Goal: Task Accomplishment & Management: Complete application form

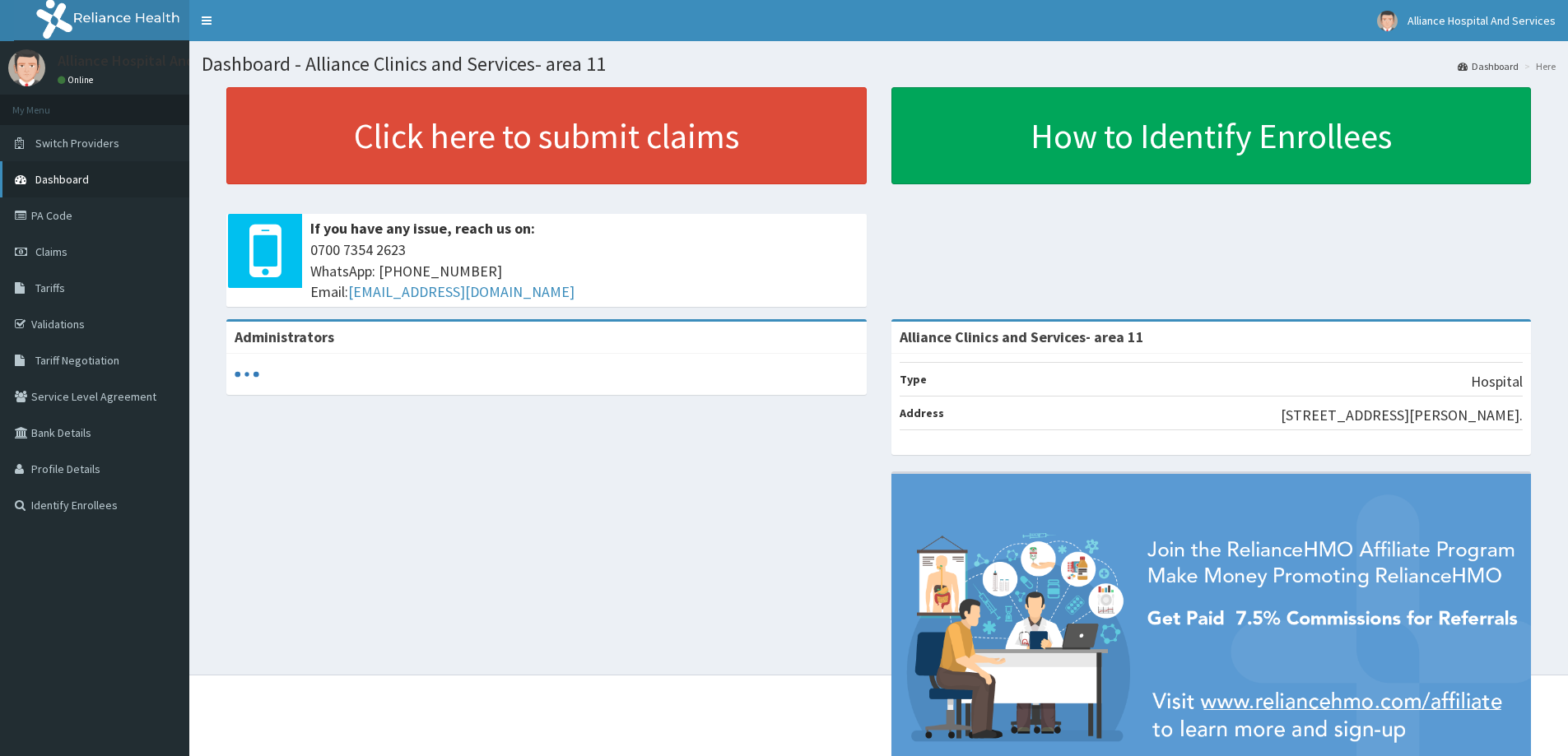
click at [90, 180] on link "Dashboard" at bounding box center [94, 179] width 189 height 36
click at [78, 213] on link "PA Code" at bounding box center [94, 216] width 189 height 36
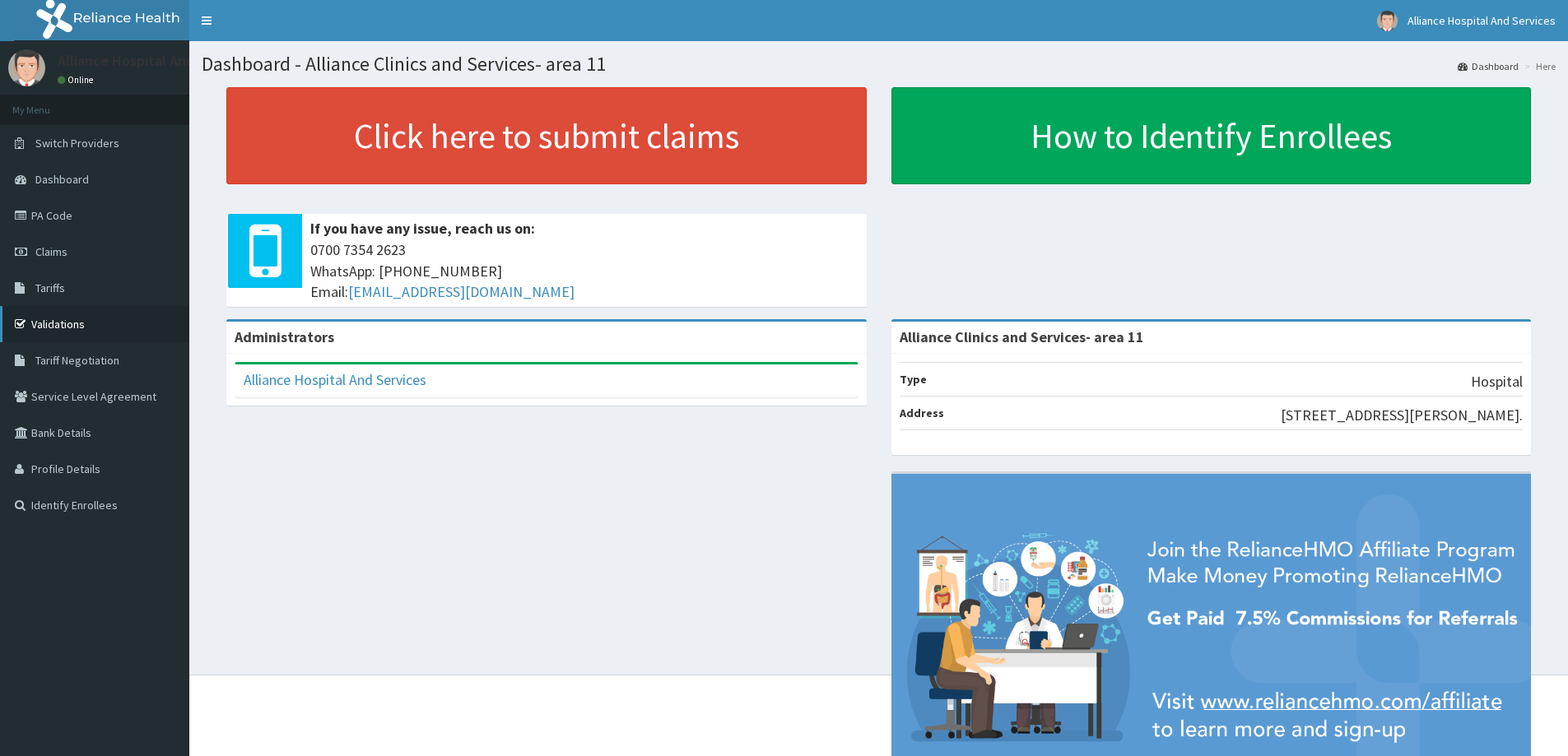
click at [97, 325] on link "Validations" at bounding box center [94, 324] width 189 height 36
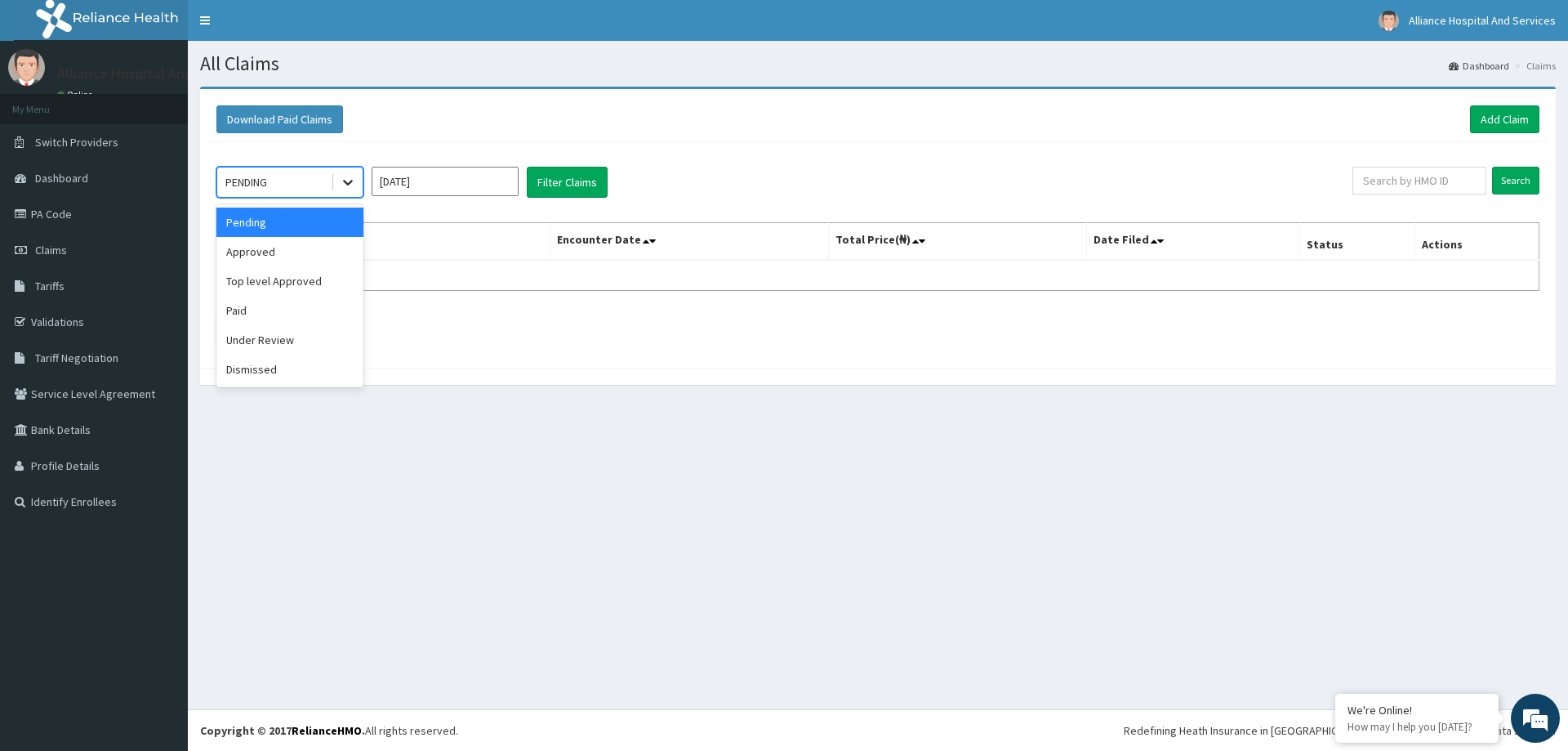
click at [344, 185] on icon at bounding box center [348, 182] width 16 height 16
drag, startPoint x: 745, startPoint y: 203, endPoint x: 765, endPoint y: 199, distance: 20.4
click at [753, 199] on div "option Approved focused, 2 of 6. 6 results available. Use Up and Down to choose…" at bounding box center [878, 250] width 1340 height 217
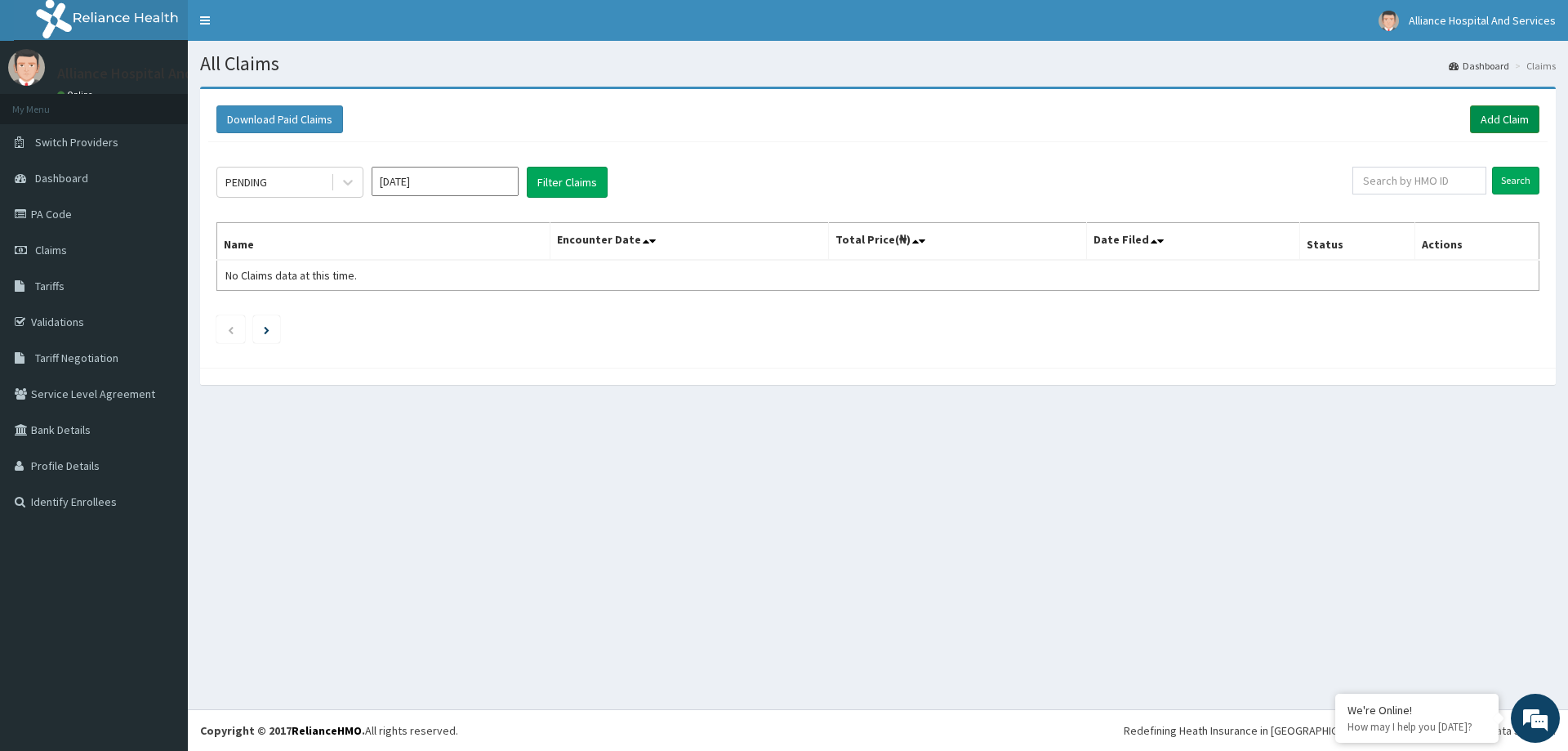
click at [1496, 119] on link "Add Claim" at bounding box center [1504, 118] width 69 height 28
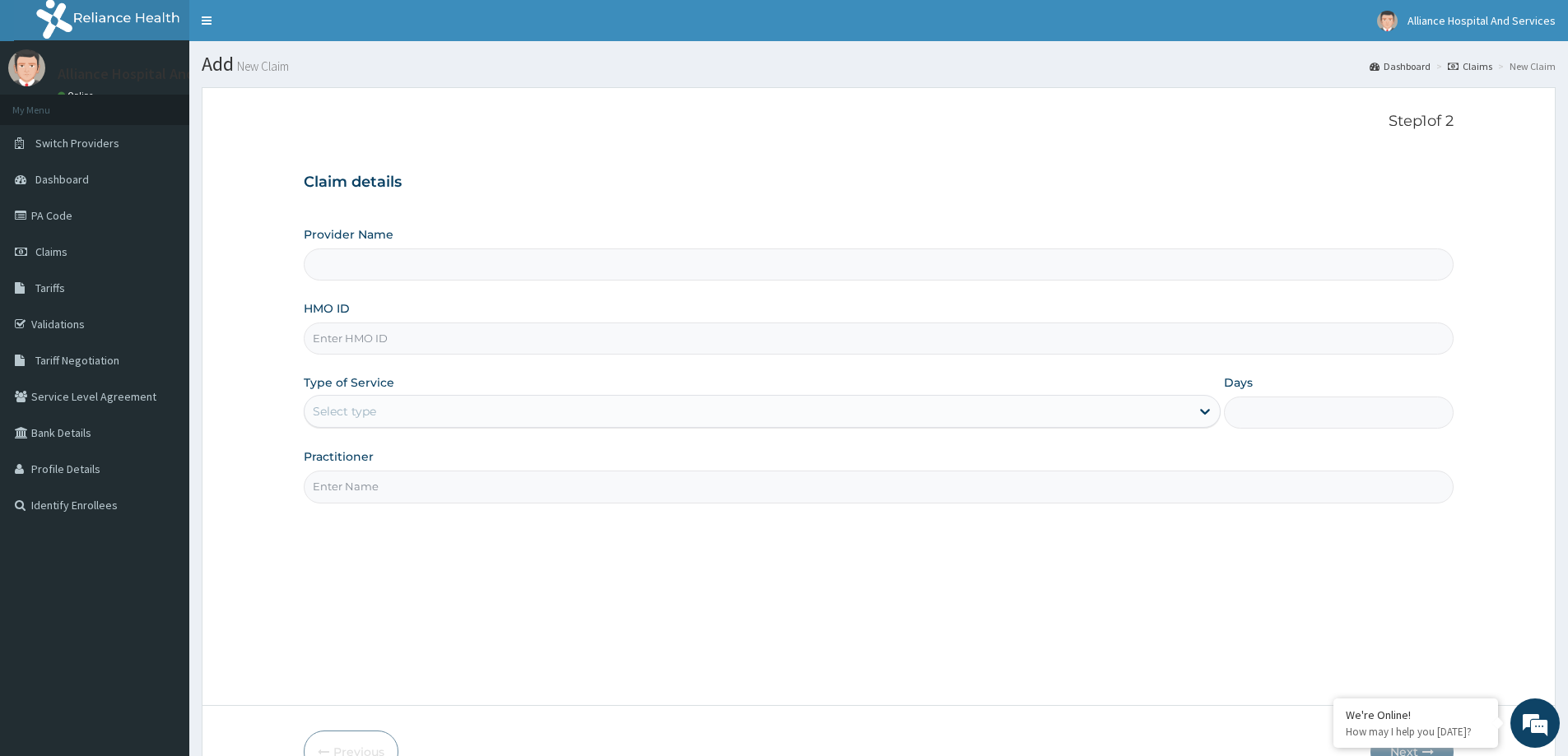
type input "Alliance Clinics and Services- area 11"
drag, startPoint x: 57, startPoint y: 187, endPoint x: 65, endPoint y: 175, distance: 14.4
click at [57, 187] on link "Dashboard" at bounding box center [94, 179] width 189 height 36
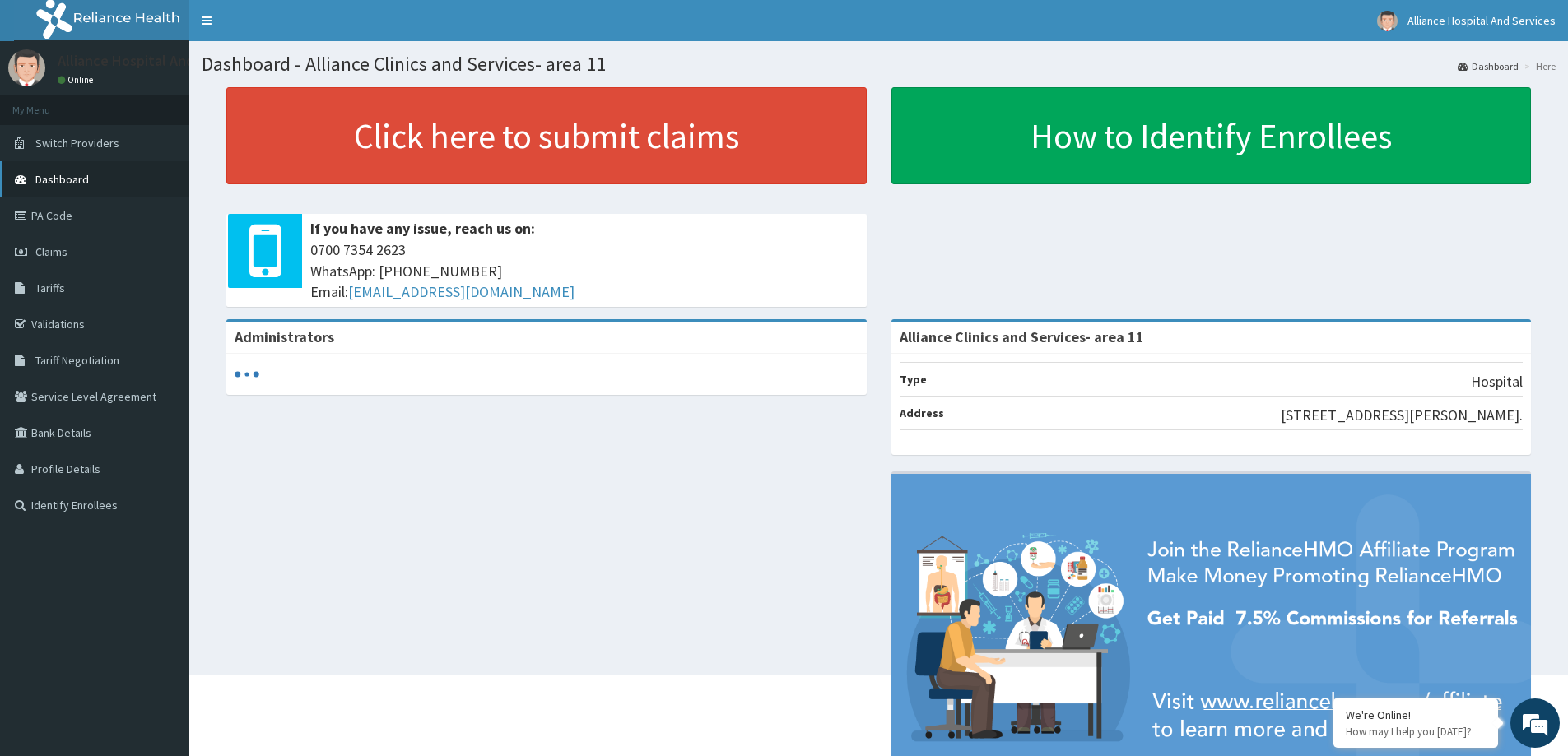
click at [91, 182] on link "Dashboard" at bounding box center [94, 179] width 189 height 36
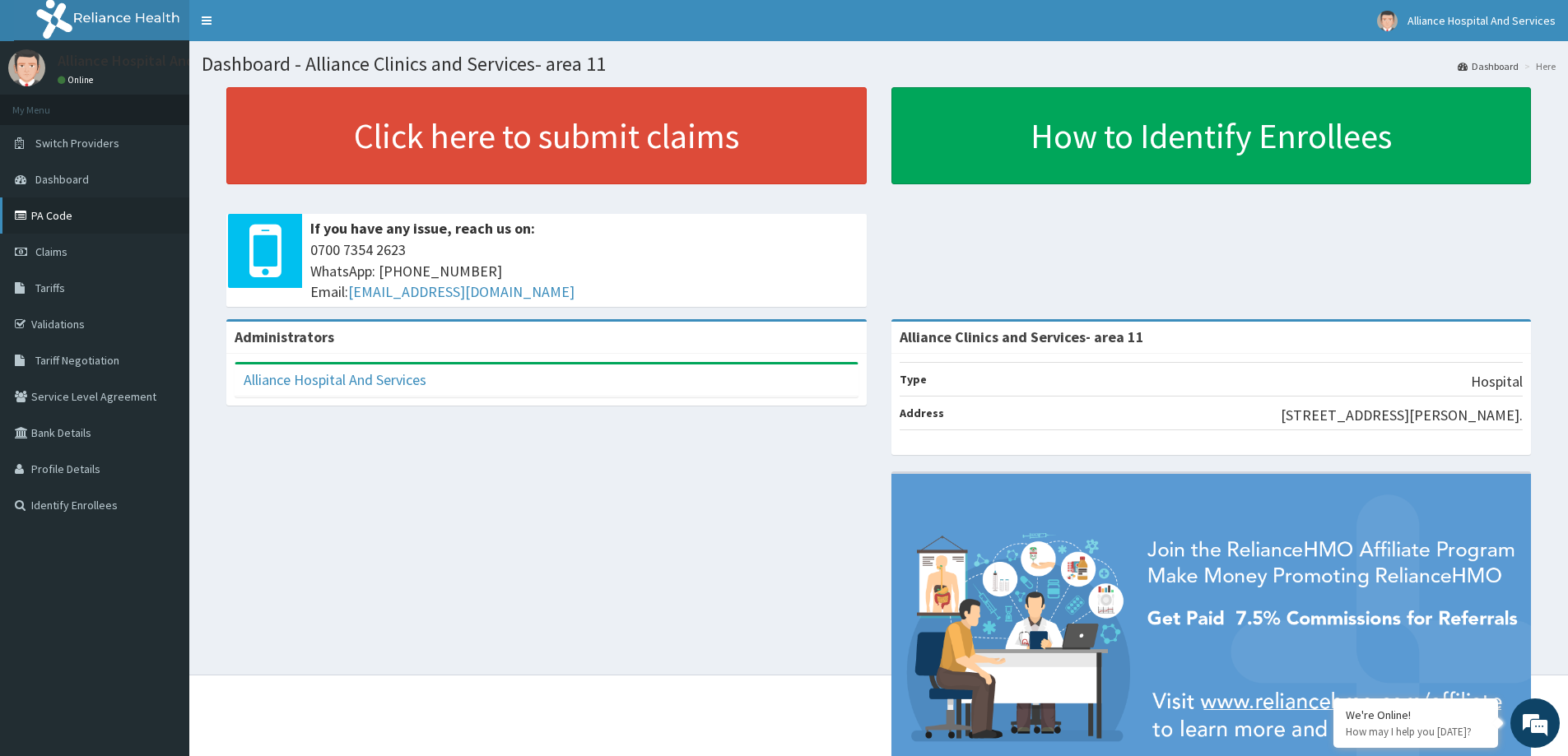
click at [79, 219] on link "PA Code" at bounding box center [94, 216] width 189 height 36
